Goal: Information Seeking & Learning: Learn about a topic

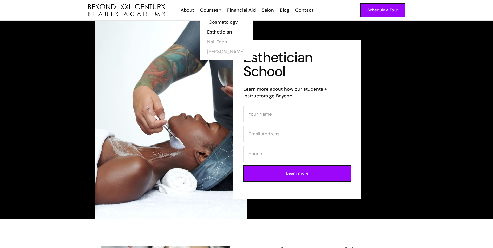
click at [210, 23] on link "Cosmetology" at bounding box center [228, 22] width 39 height 10
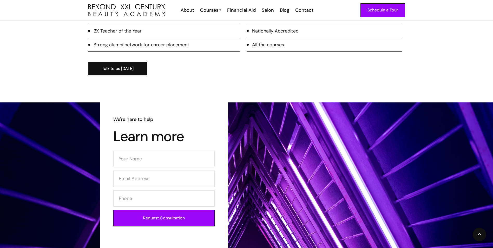
scroll to position [754, 0]
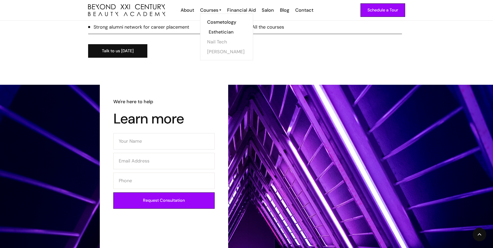
click at [215, 32] on link "Esthetician" at bounding box center [228, 32] width 39 height 10
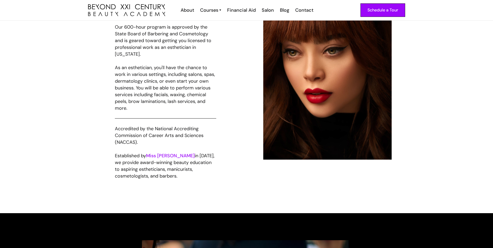
scroll to position [936, 0]
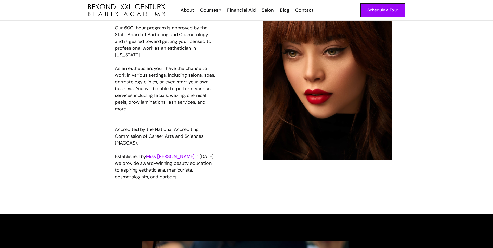
click at [154, 156] on link "Miss [PERSON_NAME]" at bounding box center [170, 156] width 49 height 6
click at [166, 156] on link "Miss [PERSON_NAME]" at bounding box center [170, 156] width 49 height 6
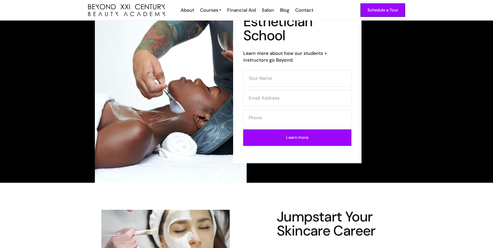
scroll to position [0, 0]
